Goal: Book appointment/travel/reservation

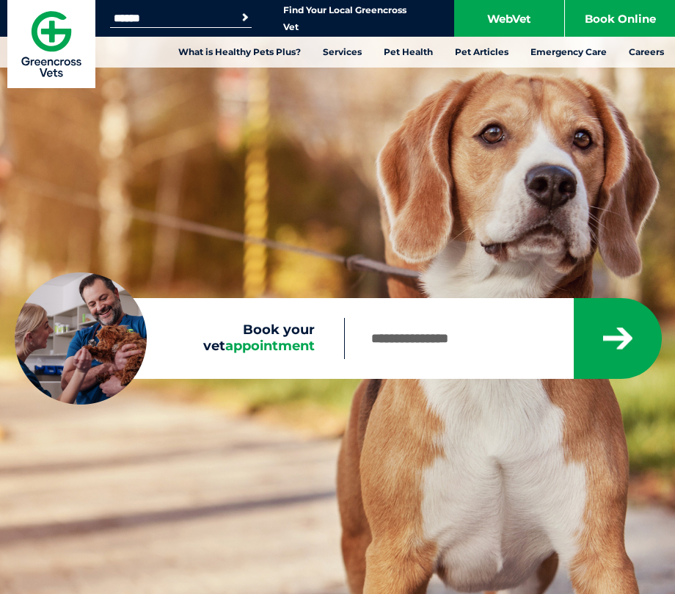
click at [439, 345] on input "Book your vet appointment" at bounding box center [458, 338] width 228 height 41
type input "*"
click at [450, 350] on input "Book your vet appointment" at bounding box center [458, 338] width 228 height 41
click at [412, 356] on input "Book your vet appointment" at bounding box center [458, 338] width 228 height 41
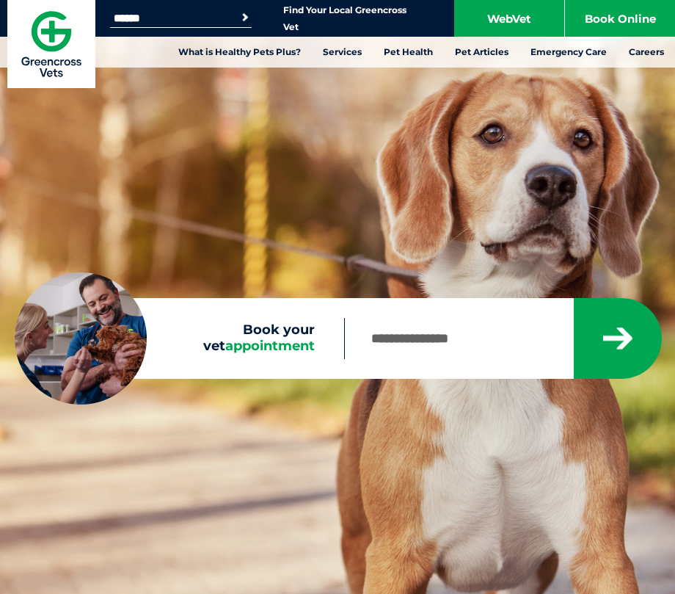
click at [412, 356] on input "Book your vet appointment" at bounding box center [458, 338] width 228 height 41
click at [422, 340] on input "Book your vet appointment" at bounding box center [458, 338] width 228 height 41
type input "*"
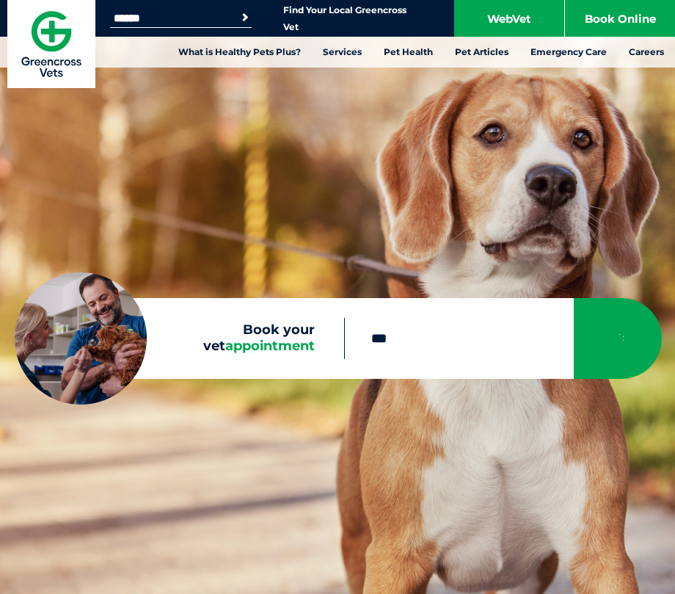
type input "**"
click at [381, 347] on input "Book your vet appointment" at bounding box center [458, 338] width 228 height 41
click at [445, 320] on input "Book your vet appointment" at bounding box center [458, 338] width 228 height 41
click at [375, 348] on input "Book your vet appointment" at bounding box center [458, 338] width 228 height 41
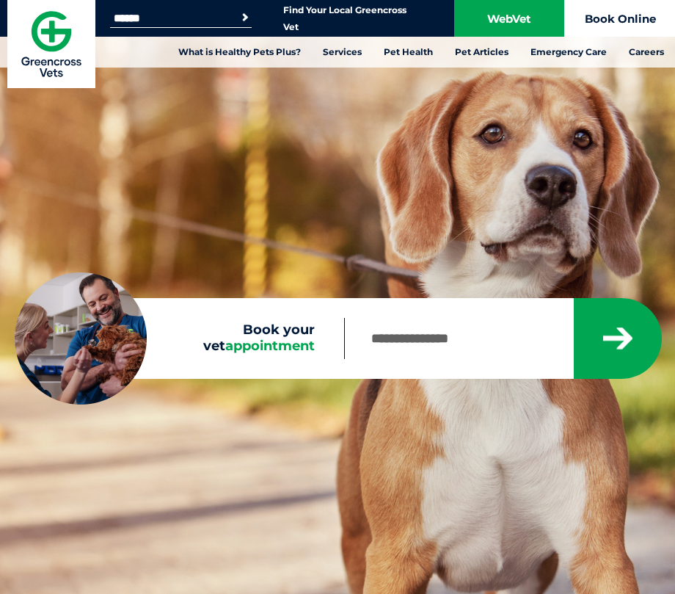
click at [589, 23] on link "Book Online" at bounding box center [620, 18] width 110 height 37
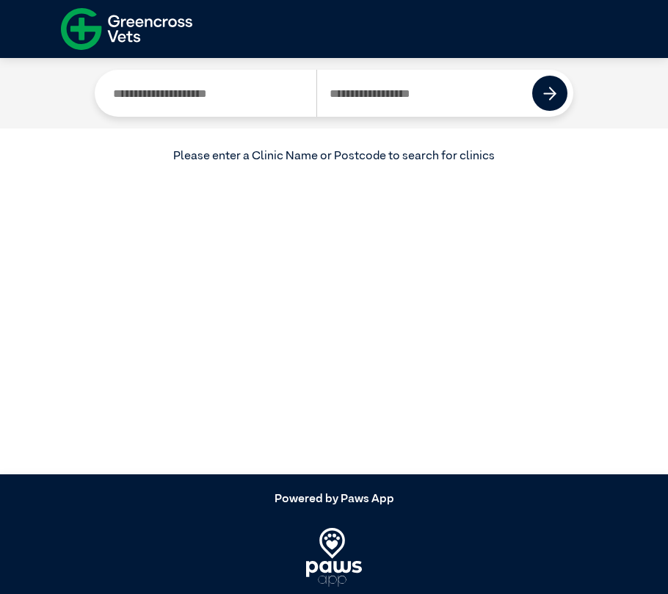
click at [410, 89] on input "Search by Postcode" at bounding box center [424, 93] width 216 height 47
type input "****"
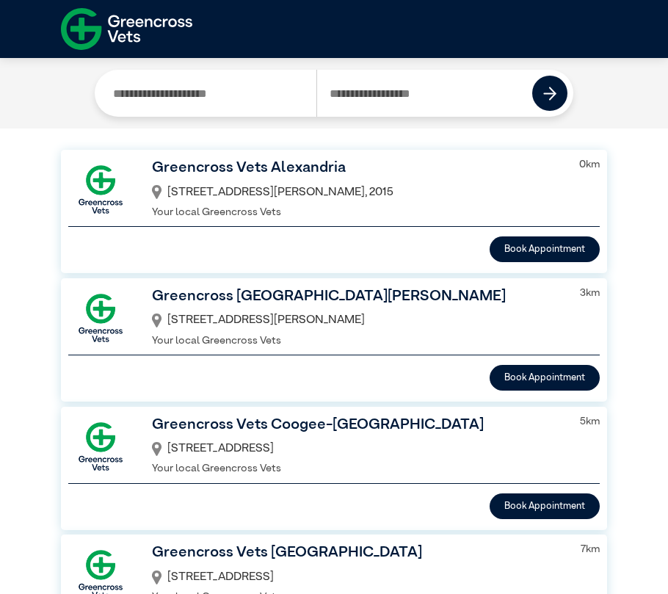
click at [403, 218] on p "Your local Greencross Vets" at bounding box center [356, 213] width 409 height 16
